Goal: Task Accomplishment & Management: Manage account settings

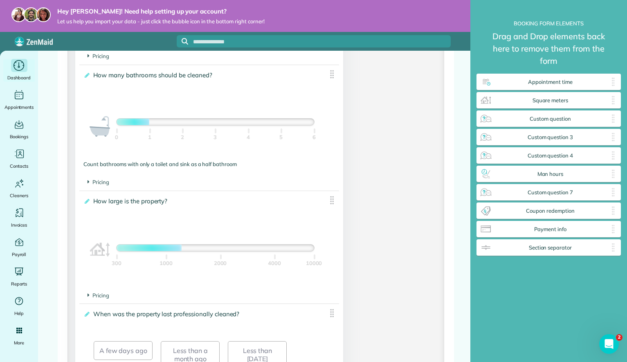
click at [12, 64] on div "Main" at bounding box center [19, 65] width 16 height 13
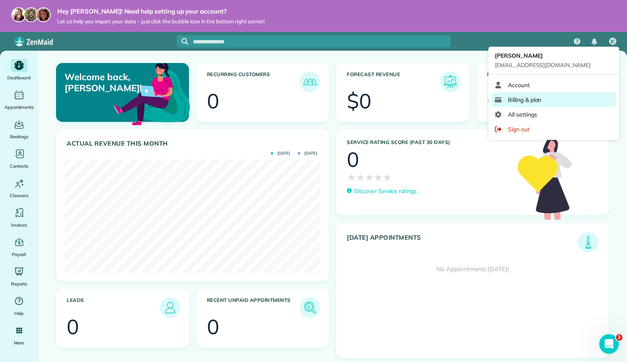
click at [526, 99] on span "Billing & plan" at bounding box center [524, 100] width 33 height 8
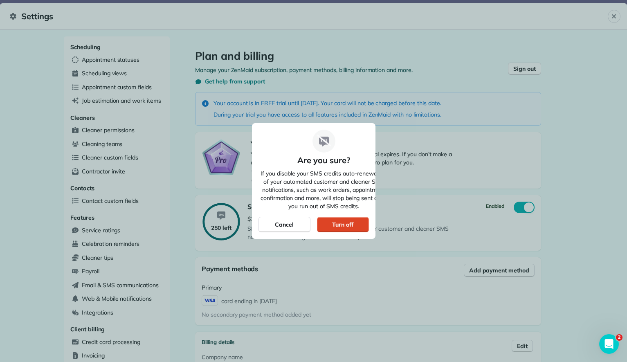
click at [347, 224] on div "Turn off" at bounding box center [342, 224] width 21 height 8
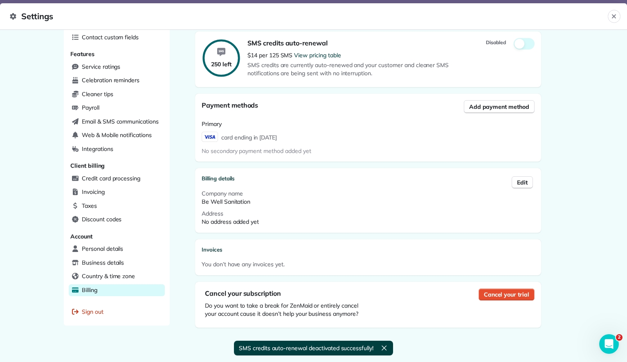
scroll to position [168, 0]
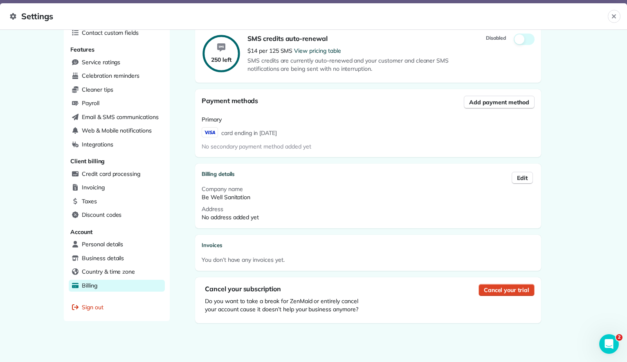
click at [505, 292] on span "Cancel your trial" at bounding box center [506, 290] width 45 height 8
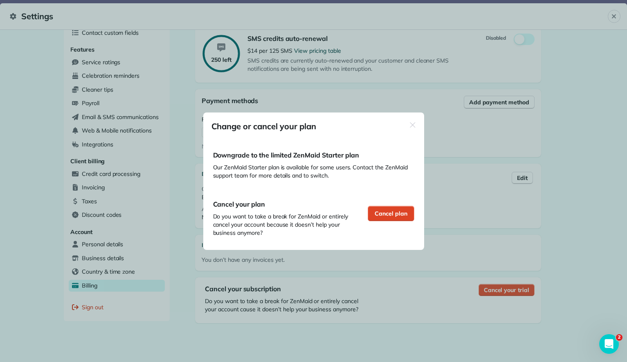
click at [401, 211] on span "Cancel plan" at bounding box center [391, 213] width 33 height 8
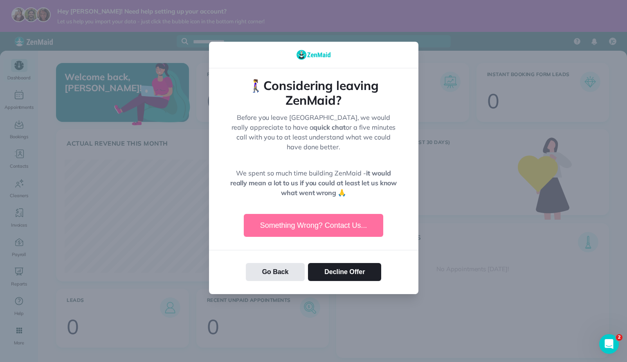
click at [332, 216] on button "Something Wrong? Contact Us..." at bounding box center [314, 225] width 140 height 23
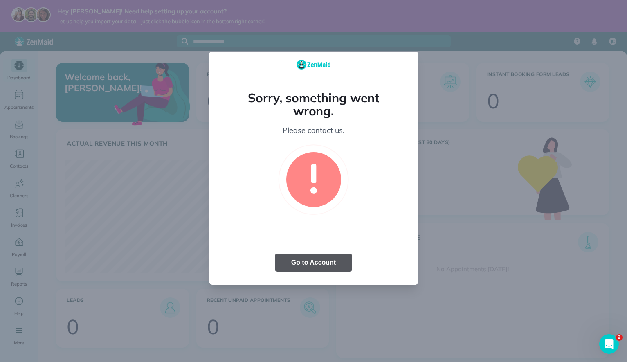
click at [326, 261] on button "Go to Account" at bounding box center [313, 263] width 77 height 18
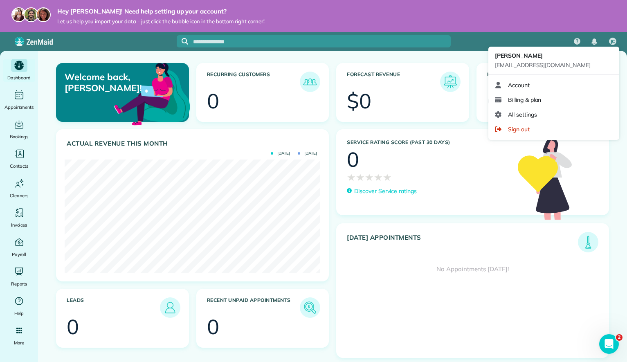
click at [612, 36] on div "JC" at bounding box center [612, 41] width 19 height 19
click at [613, 38] on span "JC" at bounding box center [613, 41] width 4 height 7
click at [533, 112] on span "All settings" at bounding box center [522, 114] width 29 height 8
click at [615, 38] on span "JC" at bounding box center [613, 41] width 4 height 7
click at [528, 85] on span "Account" at bounding box center [519, 85] width 22 height 8
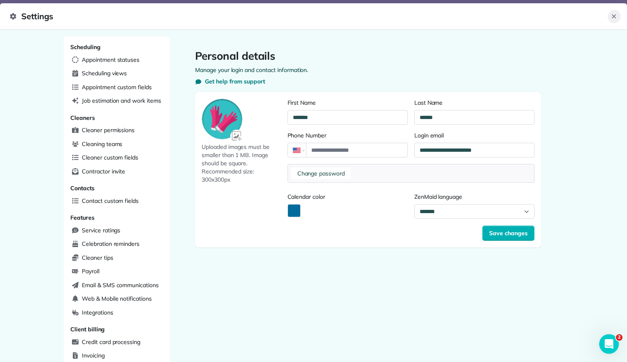
click at [614, 18] on icon "Close" at bounding box center [614, 16] width 7 height 7
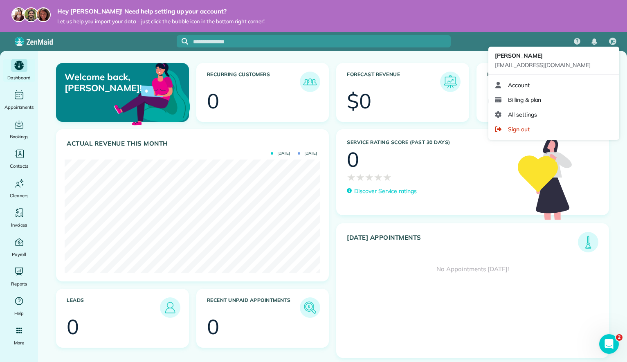
click at [611, 39] on span "JC" at bounding box center [613, 41] width 4 height 7
click at [538, 101] on span "Billing & plan" at bounding box center [524, 100] width 33 height 8
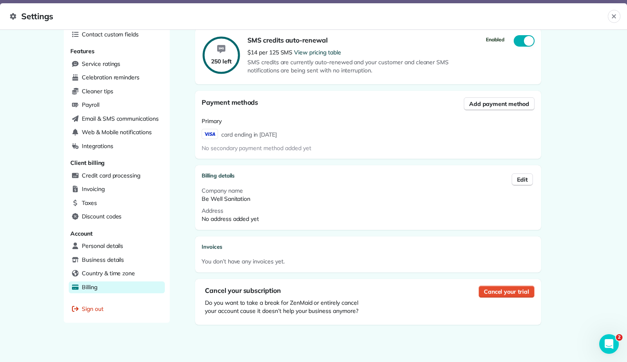
scroll to position [168, 0]
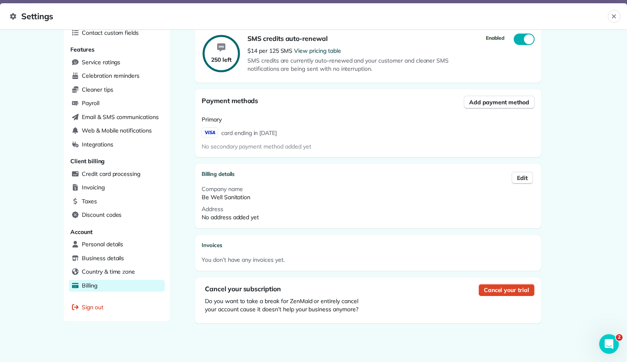
click at [500, 290] on span "Cancel your trial" at bounding box center [506, 290] width 45 height 8
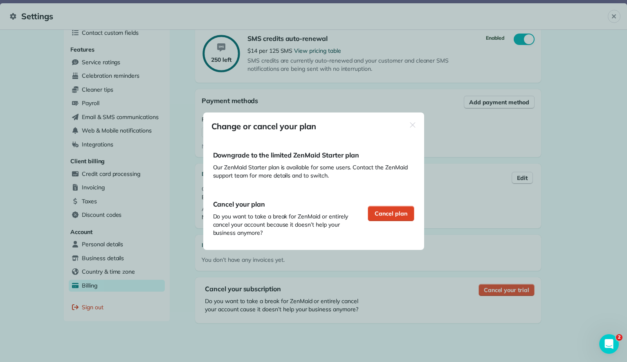
click at [383, 212] on span "Cancel plan" at bounding box center [391, 213] width 33 height 8
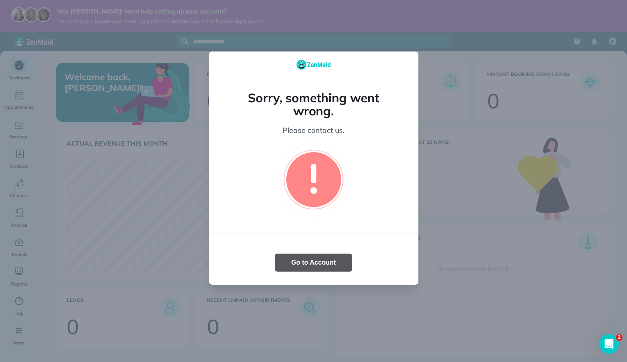
click at [342, 265] on button "Go to Account" at bounding box center [313, 263] width 77 height 18
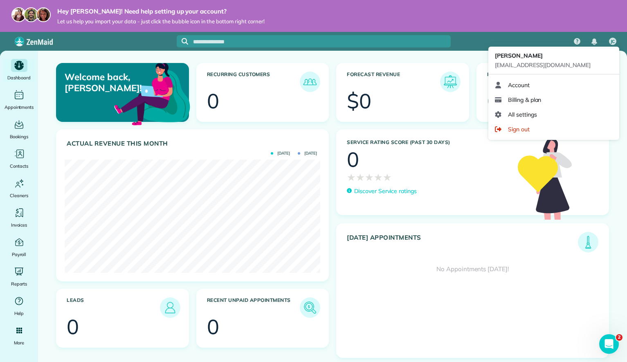
click at [616, 40] on div "JC" at bounding box center [612, 41] width 19 height 19
click at [524, 102] on span "Billing & plan" at bounding box center [524, 100] width 33 height 8
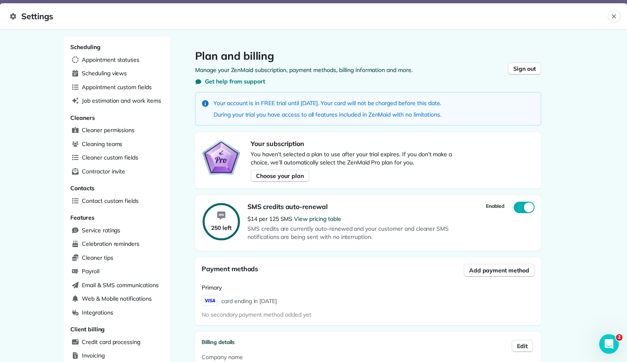
scroll to position [168, 0]
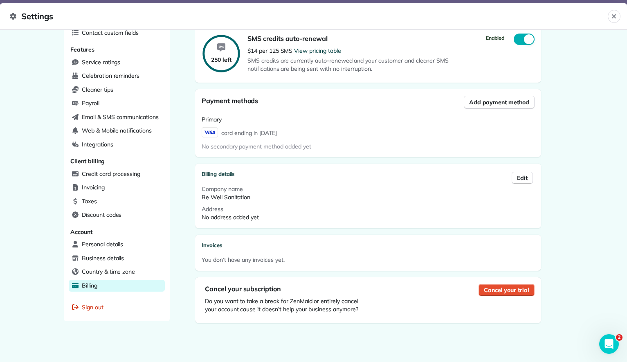
click at [249, 143] on span "No secondary payment method added yet" at bounding box center [257, 146] width 110 height 7
click at [503, 287] on span "Cancel your trial" at bounding box center [506, 290] width 45 height 8
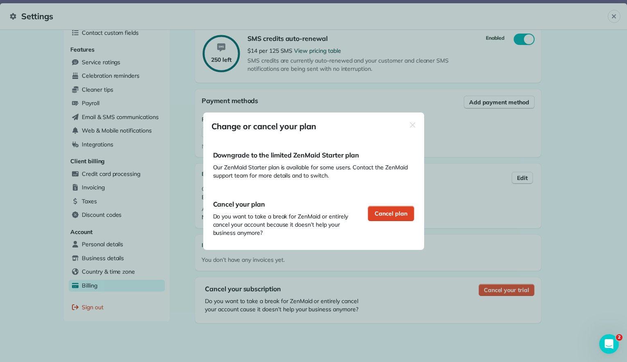
click at [399, 218] on div "Cancel plan" at bounding box center [391, 214] width 47 height 16
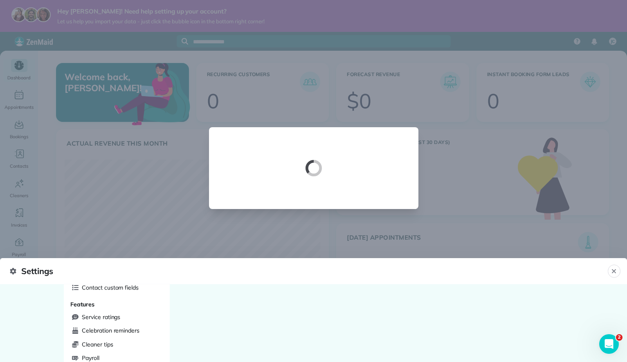
scroll to position [33, 0]
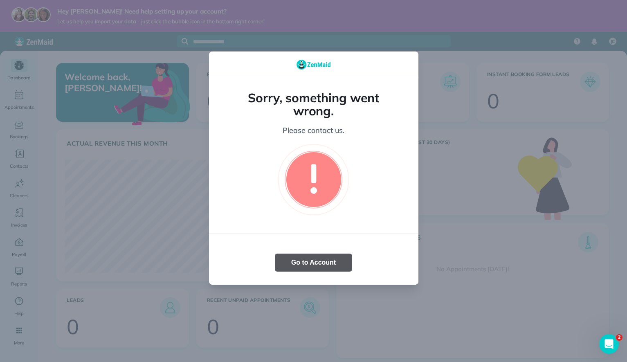
click at [329, 266] on button "Go to Account" at bounding box center [313, 263] width 77 height 18
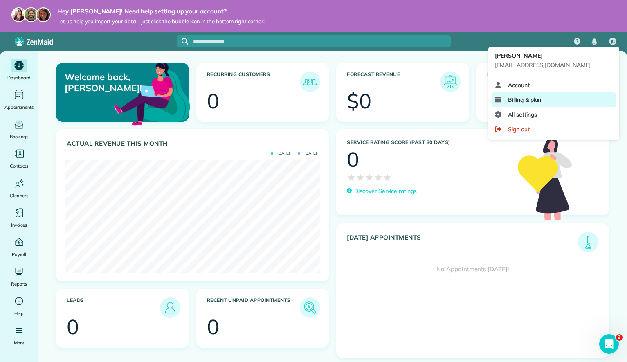
click at [525, 97] on span "Billing & plan" at bounding box center [524, 100] width 33 height 8
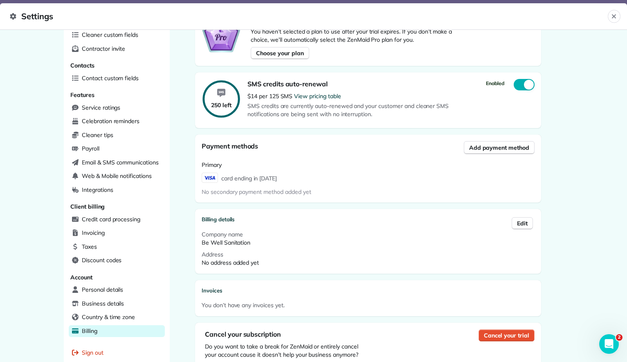
scroll to position [82, 0]
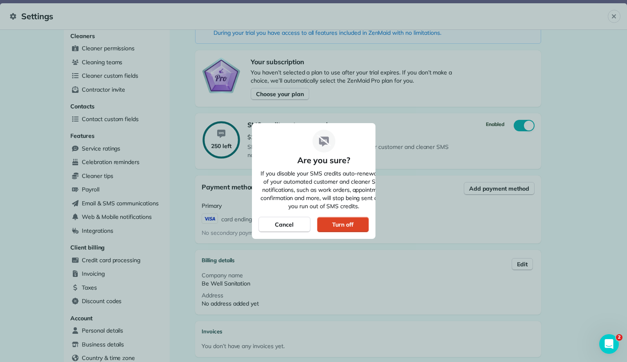
click at [339, 223] on div "Turn off" at bounding box center [342, 224] width 21 height 8
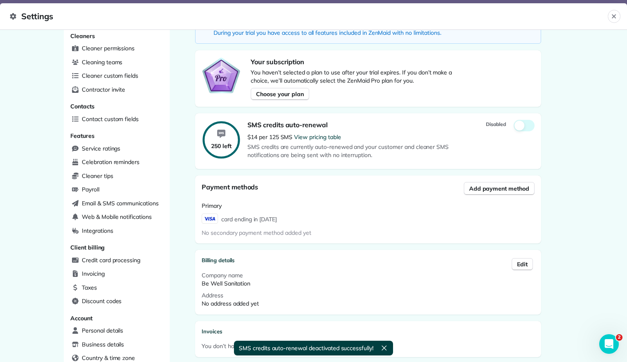
scroll to position [168, 0]
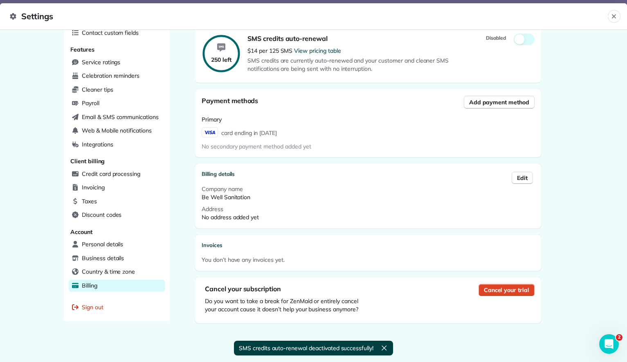
click at [500, 289] on span "Cancel your trial" at bounding box center [506, 290] width 45 height 8
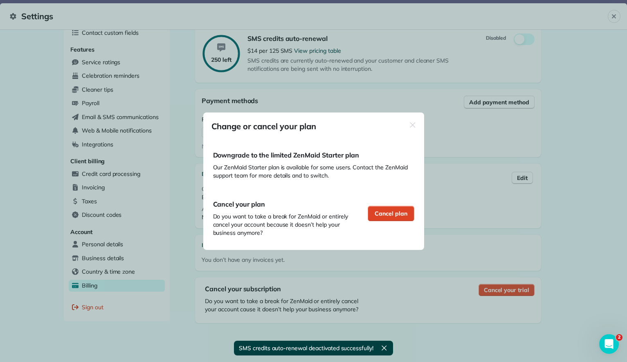
click at [391, 211] on span "Cancel plan" at bounding box center [391, 213] width 33 height 8
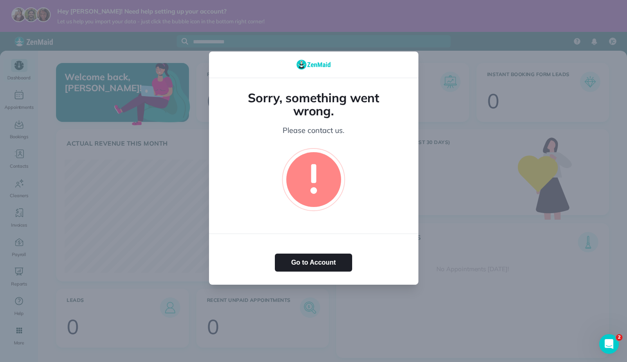
click at [65, 118] on div at bounding box center [313, 181] width 627 height 362
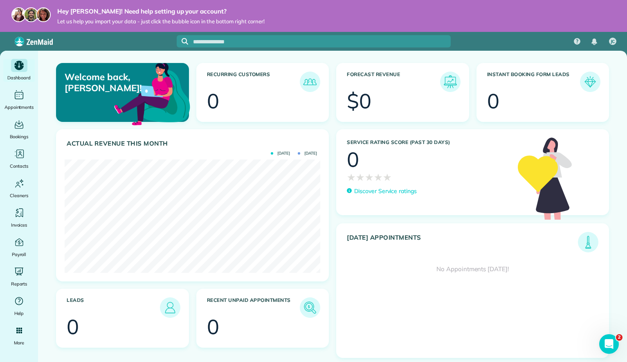
click at [40, 45] on img at bounding box center [34, 41] width 38 height 9
